Goal: Information Seeking & Learning: Learn about a topic

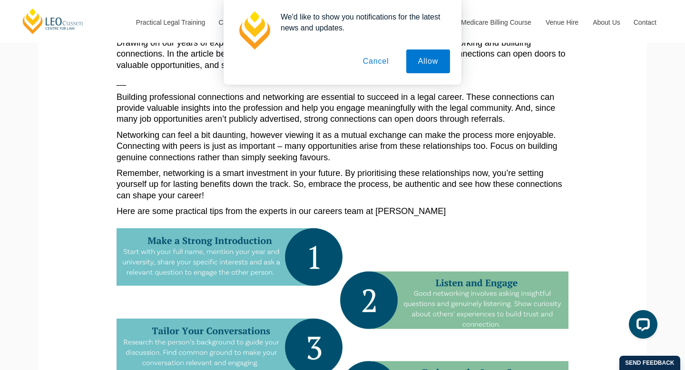
click at [372, 59] on button "Cancel" at bounding box center [376, 62] width 50 height 24
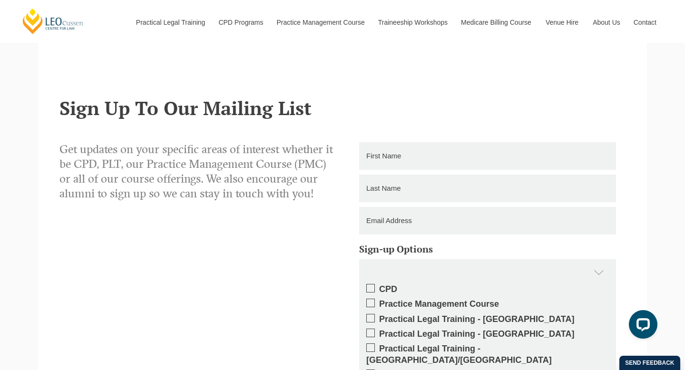
scroll to position [829, 0]
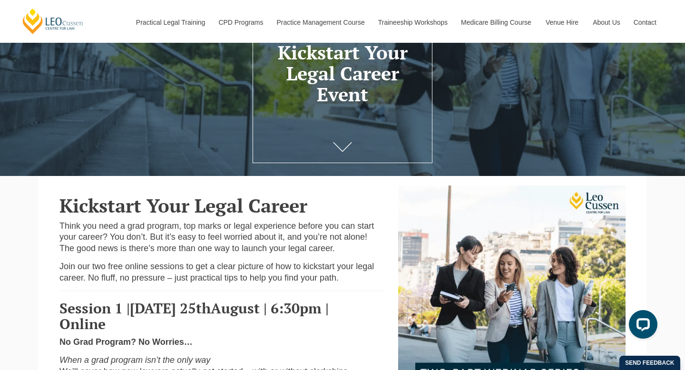
scroll to position [20, 0]
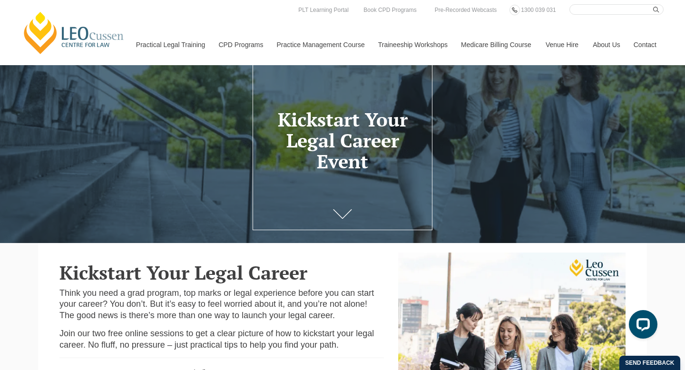
scroll to position [32, 0]
